Goal: Transaction & Acquisition: Purchase product/service

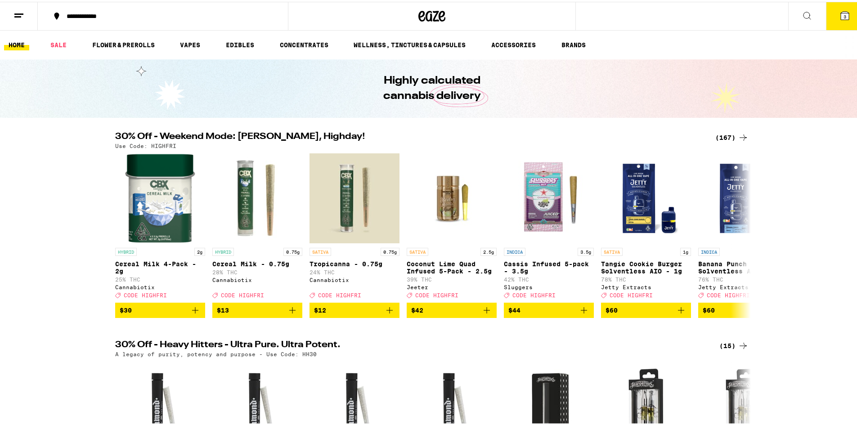
click at [738, 133] on icon at bounding box center [743, 135] width 11 height 11
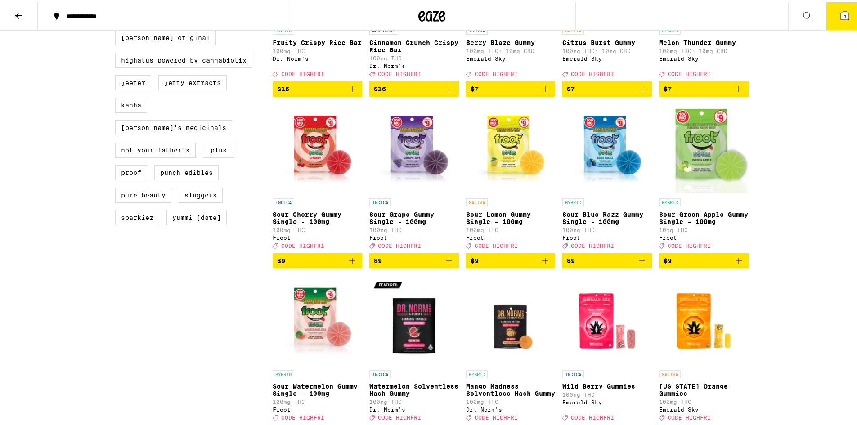
scroll to position [716, 0]
